Goal: Transaction & Acquisition: Purchase product/service

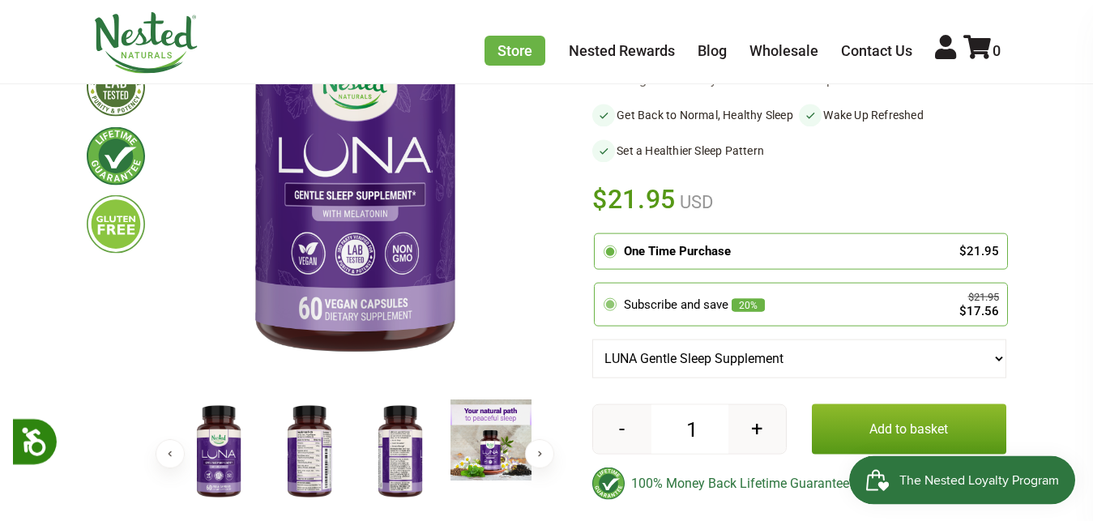
click at [608, 309] on circle at bounding box center [610, 305] width 9 height 9
click at [599, 286] on input "radio" at bounding box center [599, 286] width 0 height 0
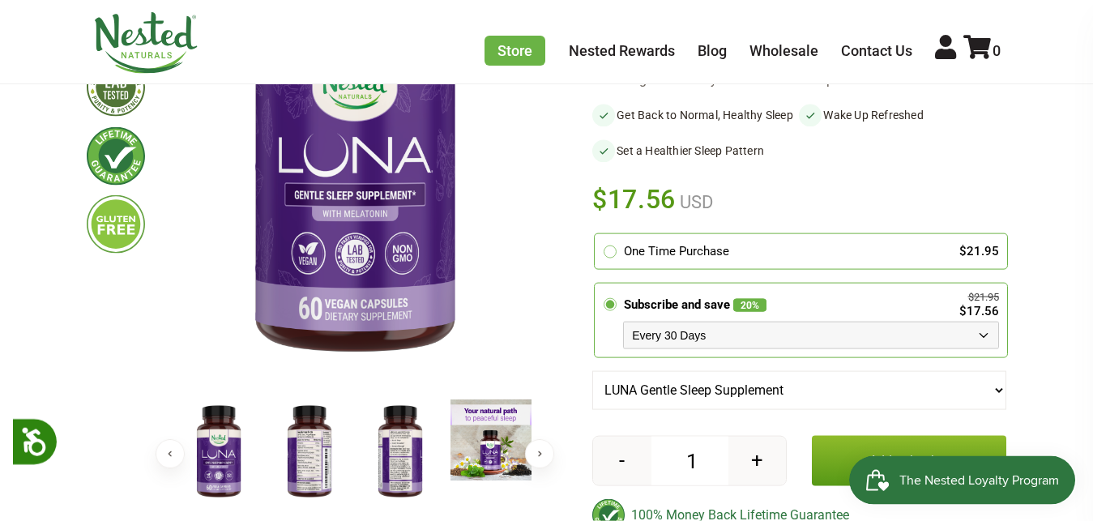
click at [758, 485] on button "+" at bounding box center [757, 461] width 58 height 49
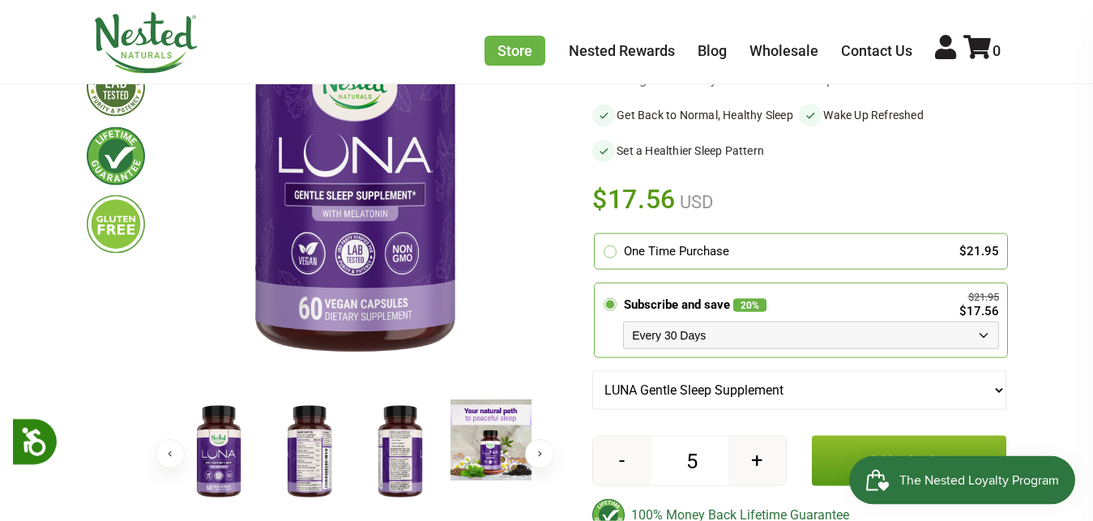
type input "6"
click at [823, 486] on button "Add to basket" at bounding box center [909, 461] width 194 height 50
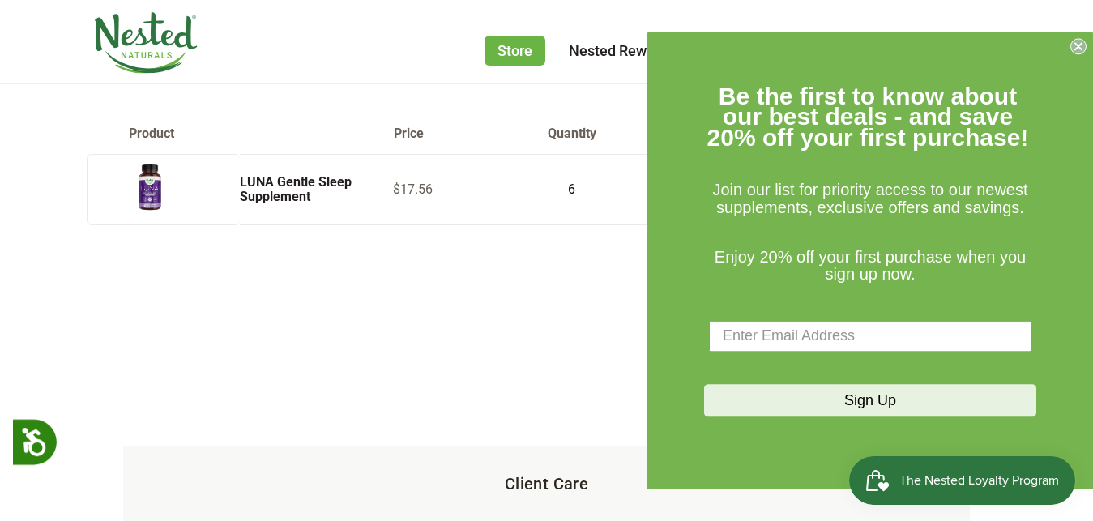
scroll to position [162, 0]
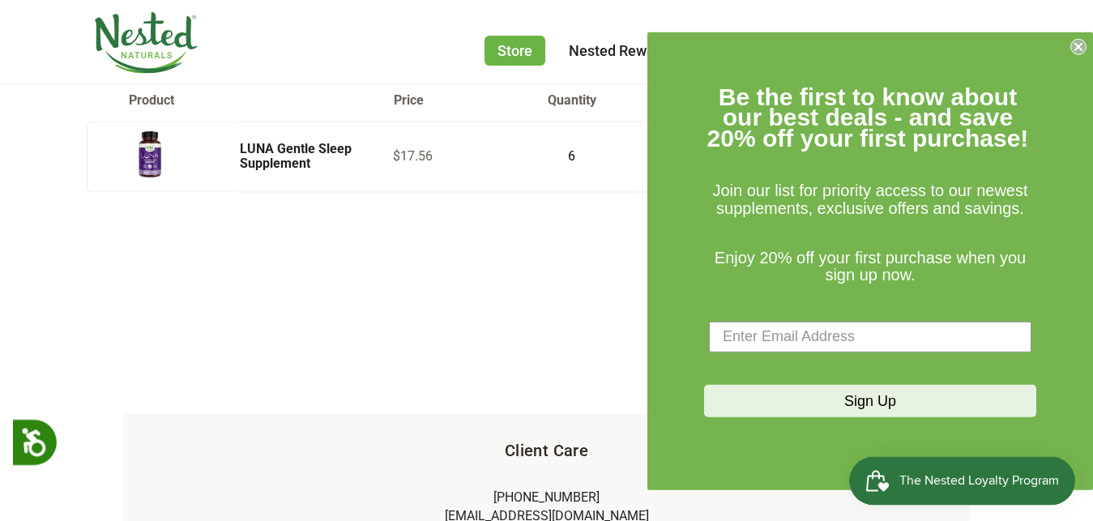
click at [1075, 46] on circle "Close dialog" at bounding box center [1078, 45] width 15 height 15
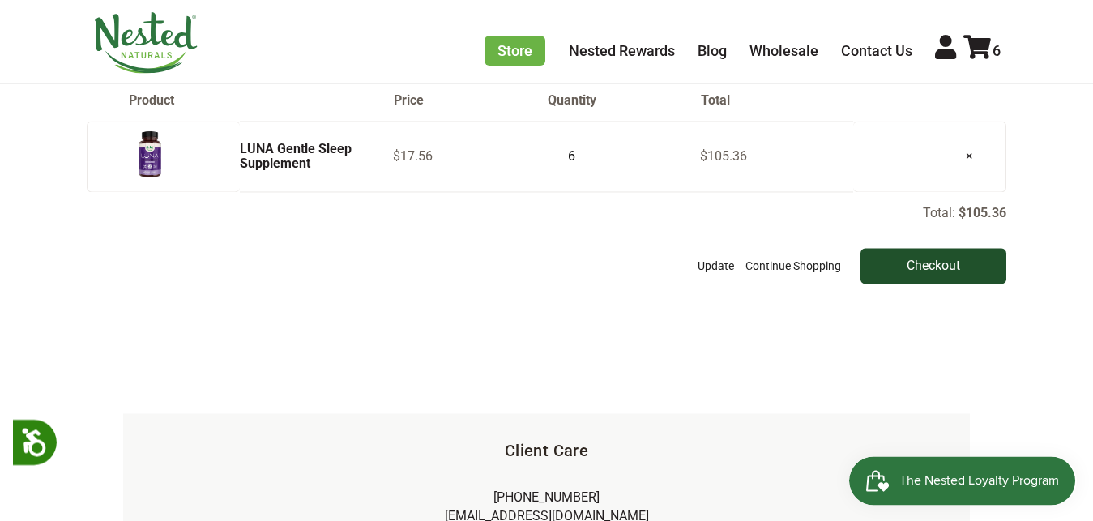
click at [935, 280] on input "Checkout" at bounding box center [933, 266] width 146 height 36
